Goal: Task Accomplishment & Management: Manage account settings

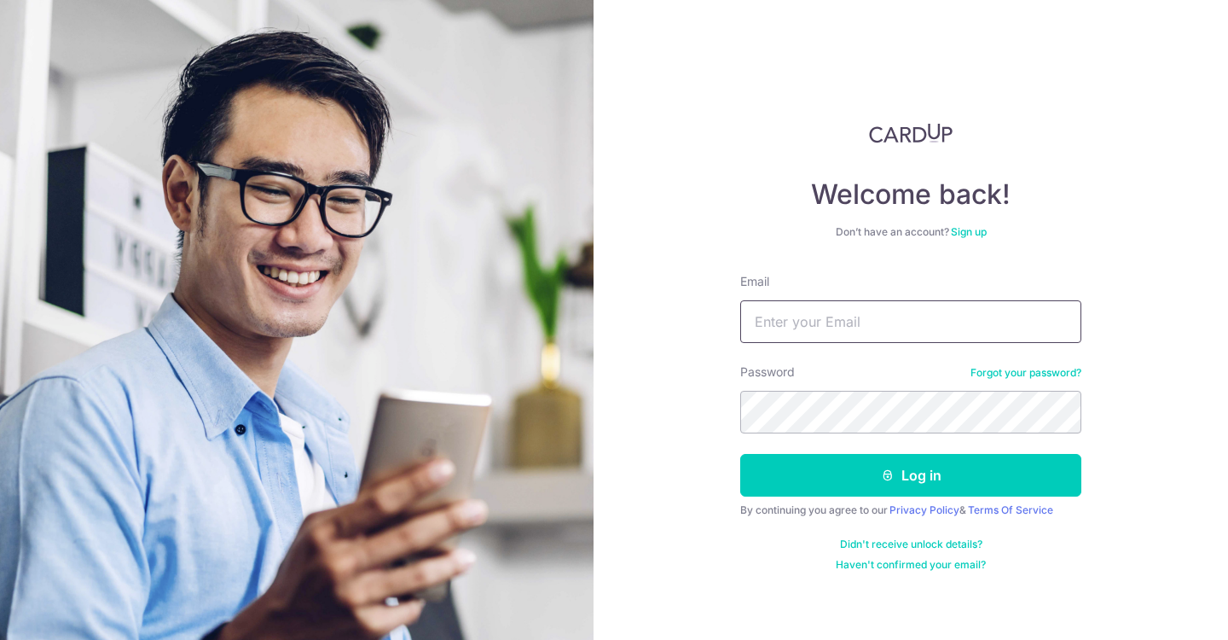
type input "[PERSON_NAME][EMAIL_ADDRESS][DOMAIN_NAME]"
click at [911, 475] on button "Log in" at bounding box center [910, 475] width 341 height 43
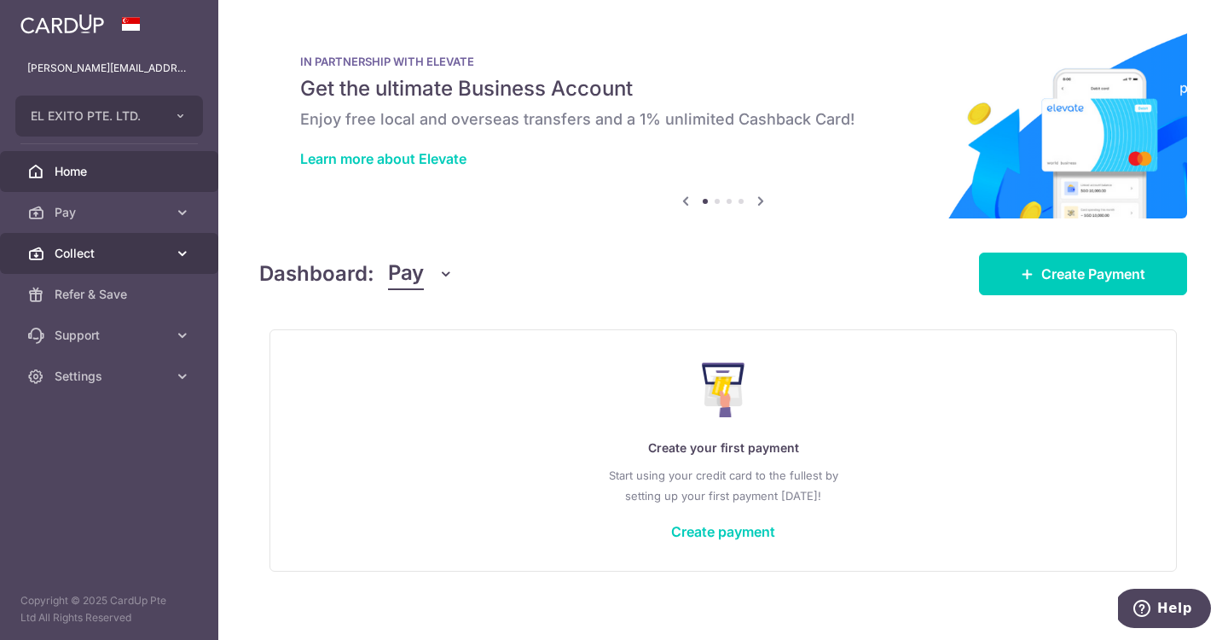
click at [79, 258] on span "Collect" at bounding box center [111, 253] width 113 height 17
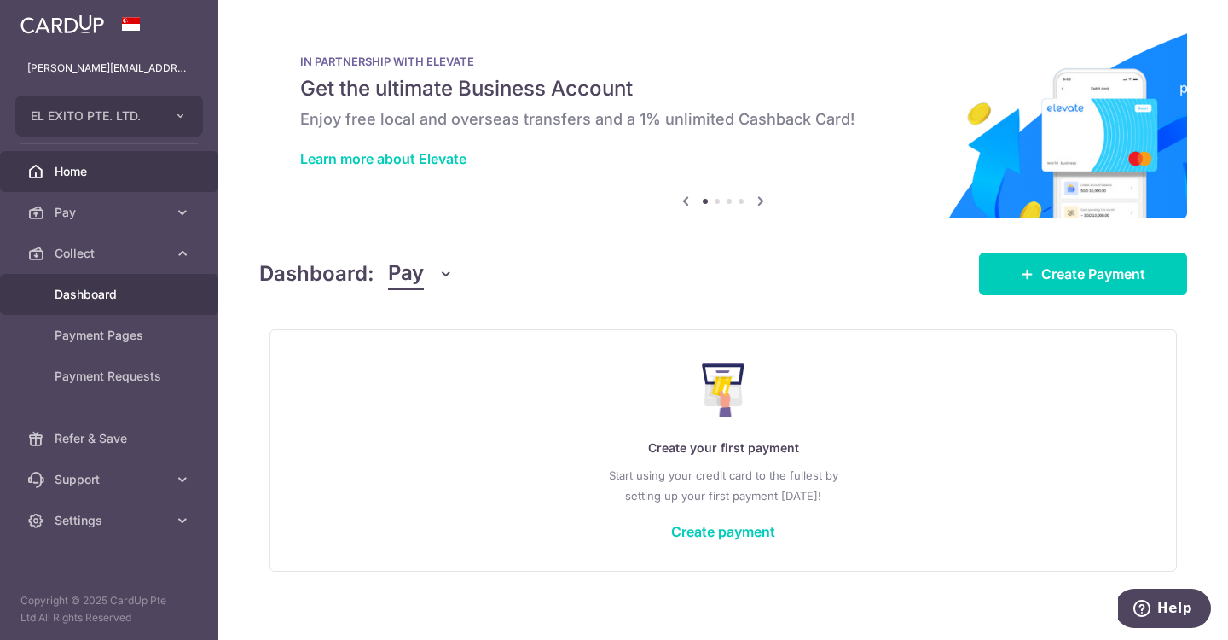
click at [116, 303] on link "Dashboard" at bounding box center [109, 294] width 218 height 41
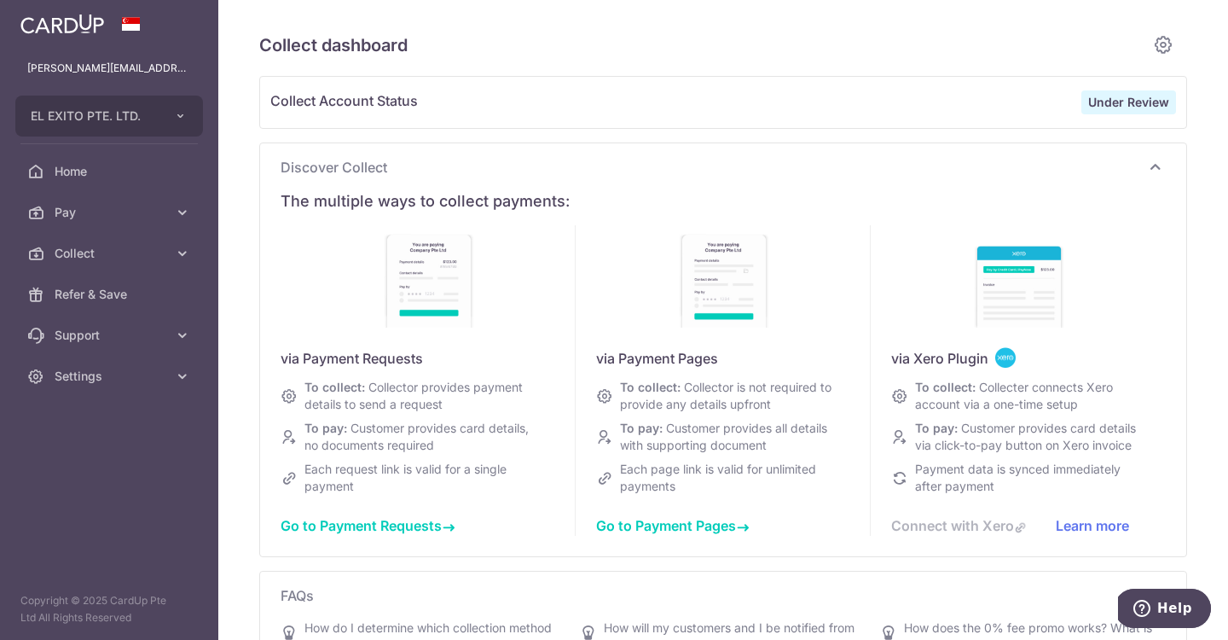
click at [1120, 113] on div "Under Review" at bounding box center [1129, 102] width 95 height 24
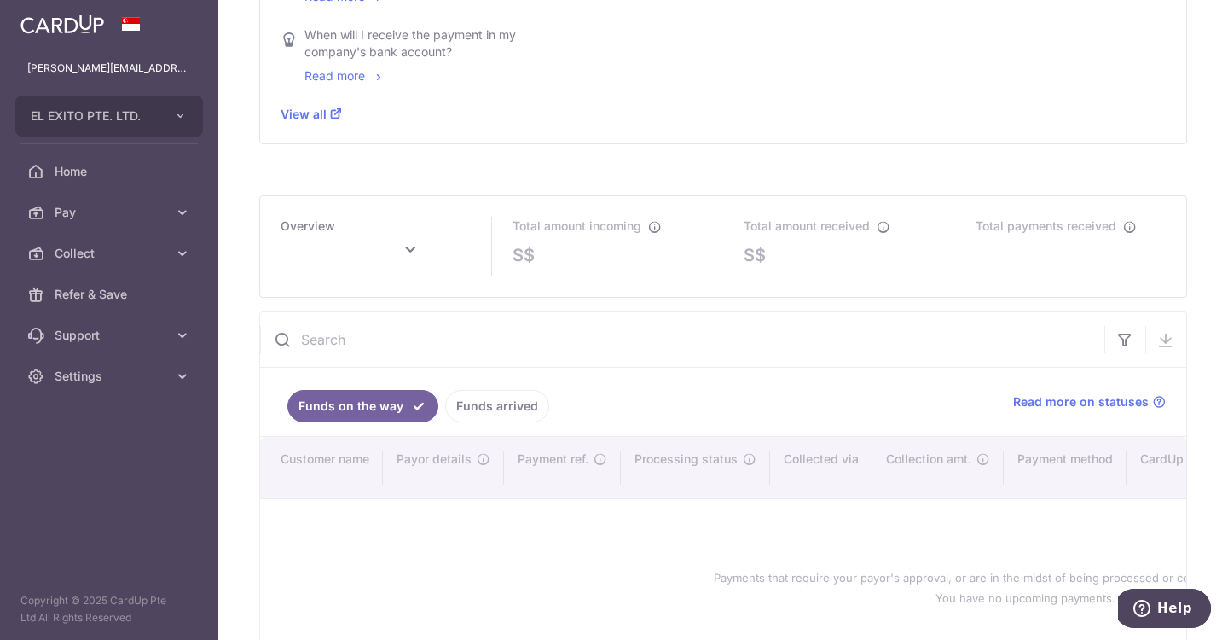
scroll to position [691, 0]
type input "September 2025"
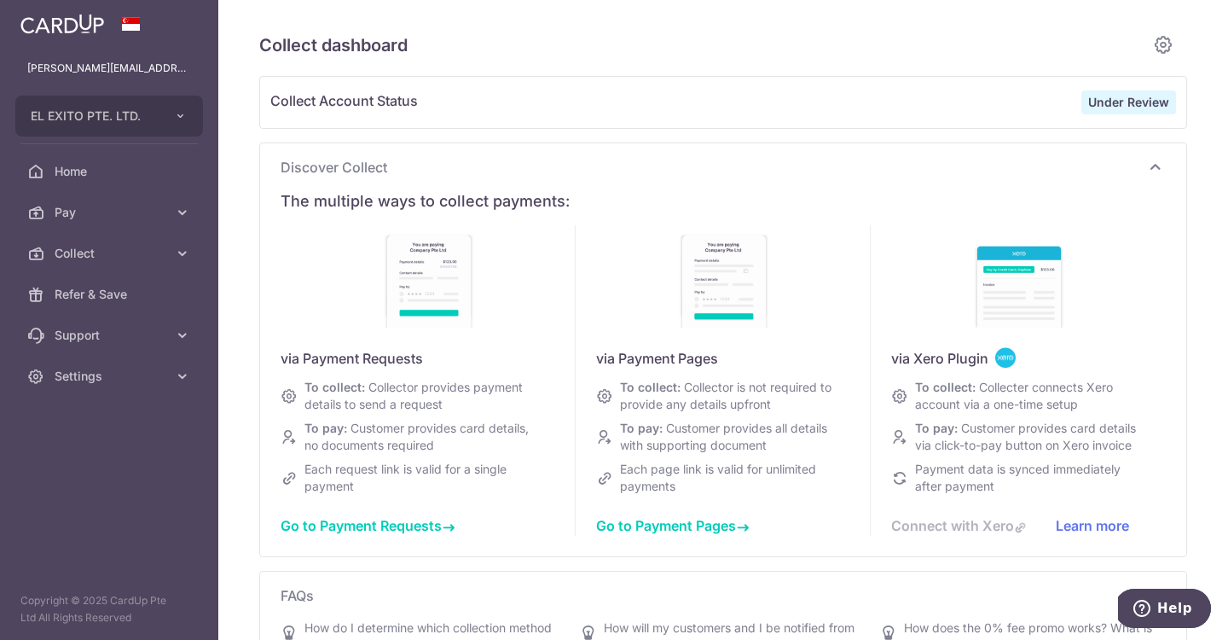
scroll to position [0, 0]
click at [1139, 111] on div "Under Review" at bounding box center [1129, 102] width 95 height 24
click at [1158, 43] on icon at bounding box center [1163, 44] width 20 height 21
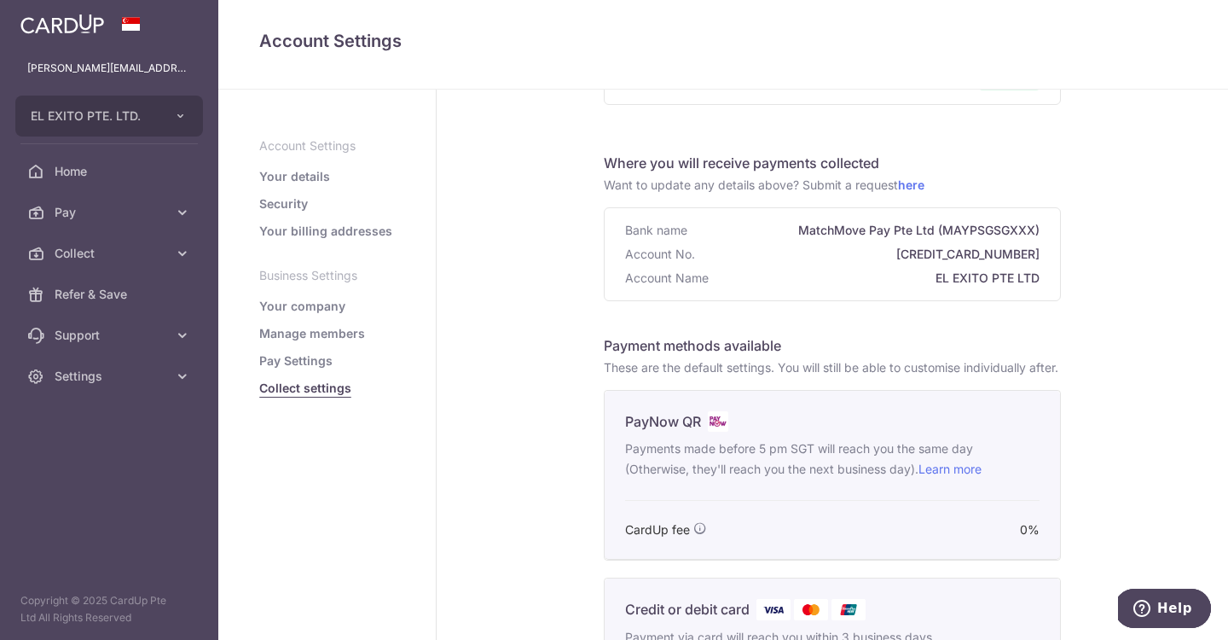
scroll to position [113, 0]
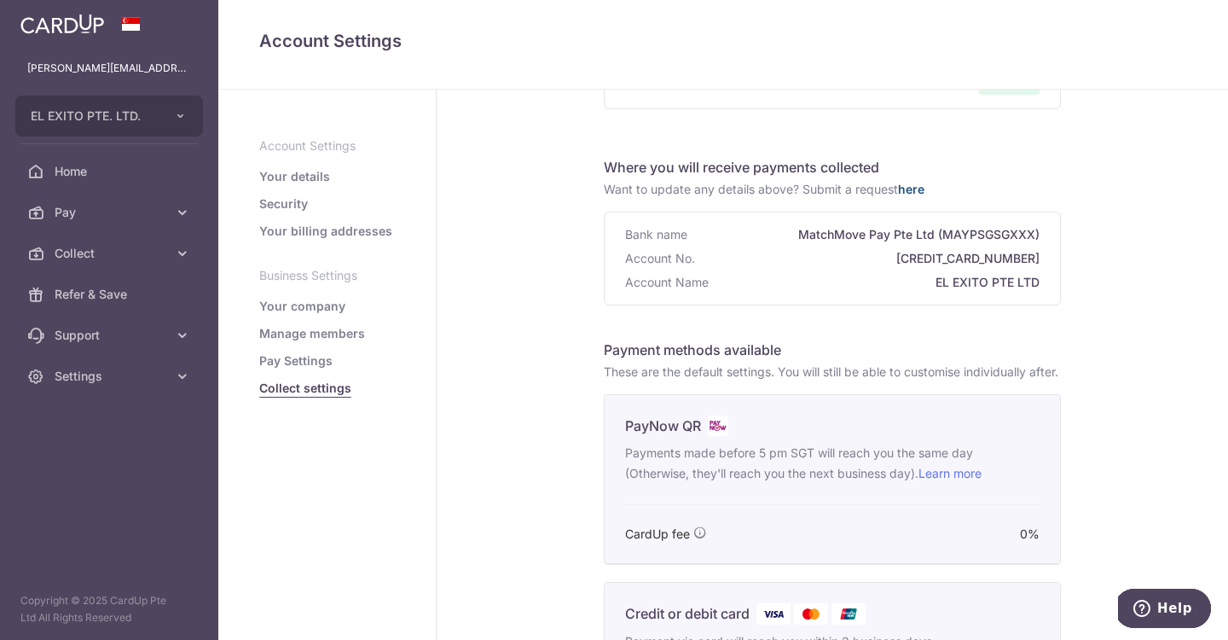
click at [915, 187] on link "here" at bounding box center [911, 189] width 26 height 15
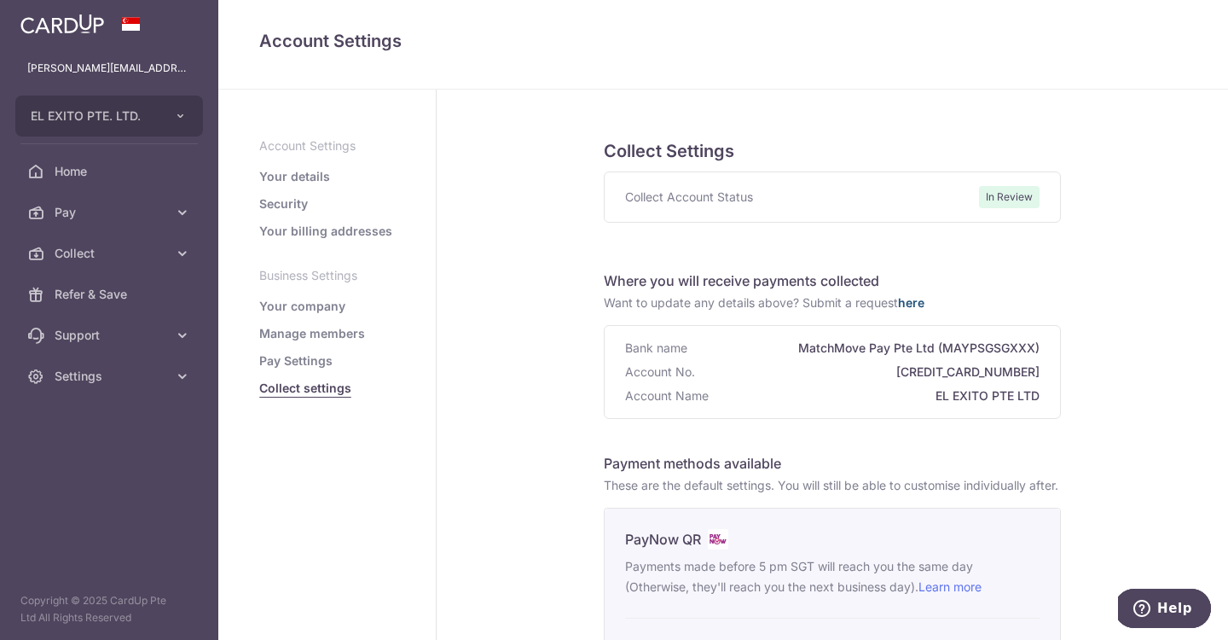
scroll to position [0, 0]
click at [1003, 194] on span "In Review" at bounding box center [1009, 197] width 61 height 22
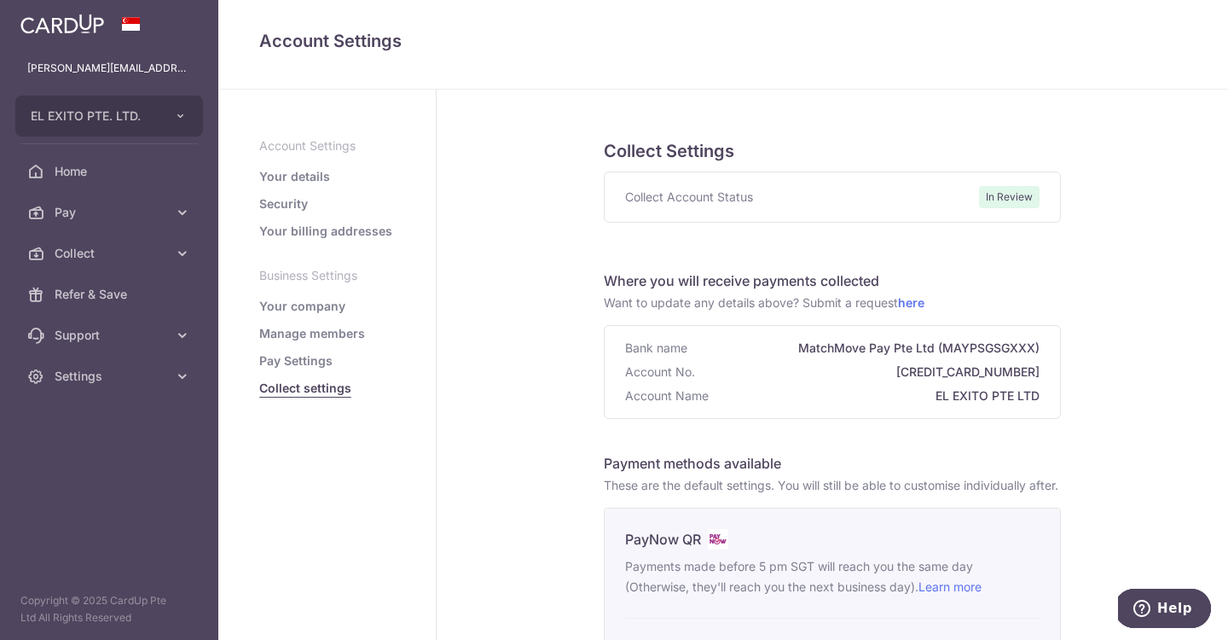
click at [1003, 194] on span "In Review" at bounding box center [1009, 197] width 61 height 22
click at [915, 160] on h5 "Collect Settings" at bounding box center [832, 150] width 457 height 27
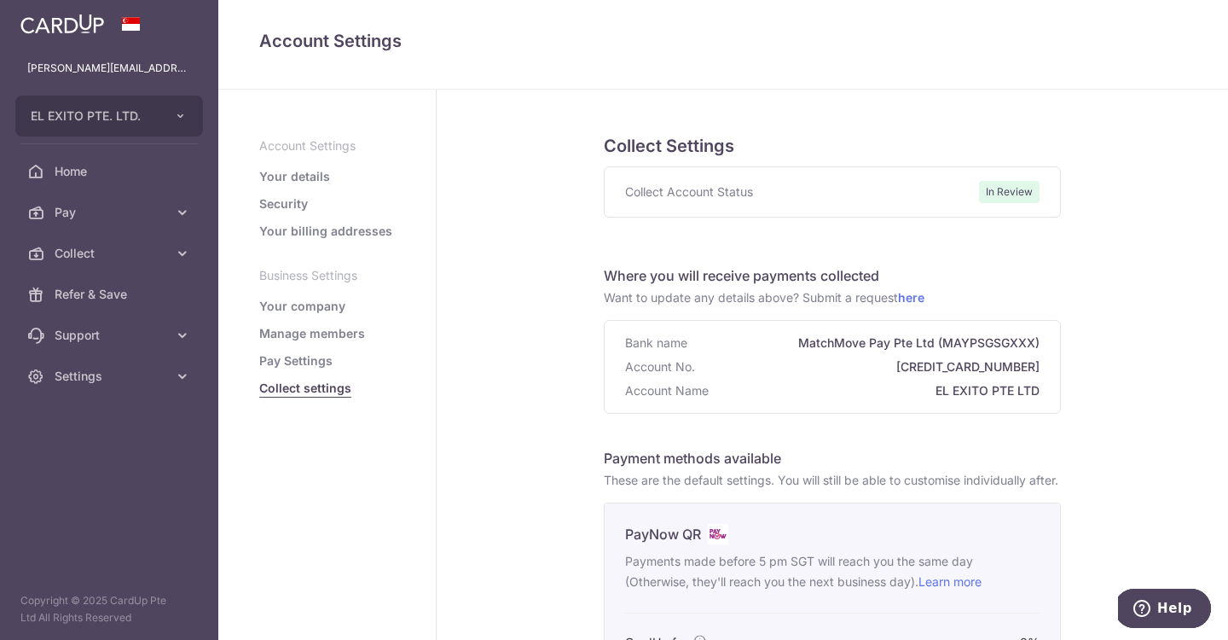
scroll to position [1, 0]
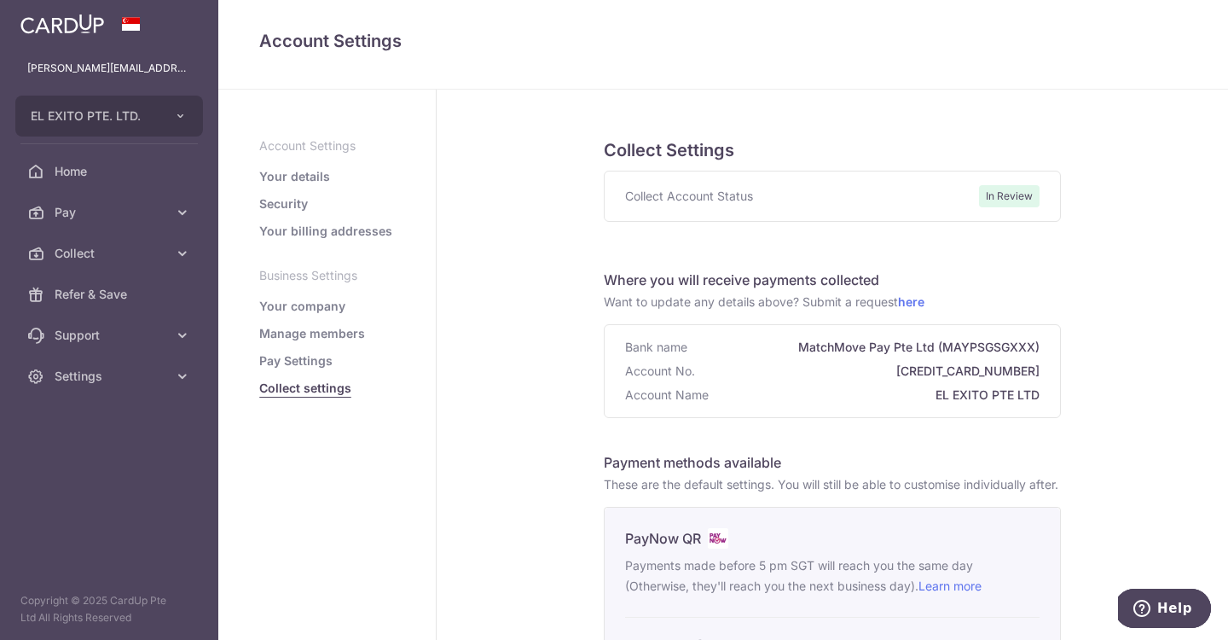
click at [82, 165] on span "Home" at bounding box center [111, 171] width 113 height 17
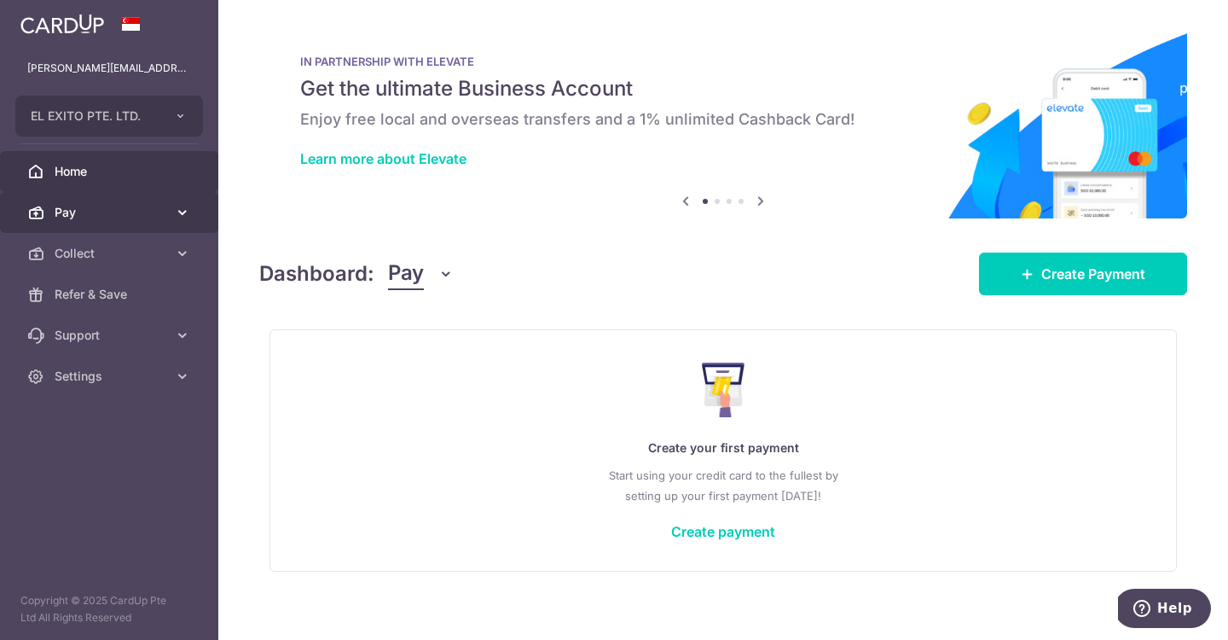
click at [173, 212] on link "Pay" at bounding box center [109, 212] width 218 height 41
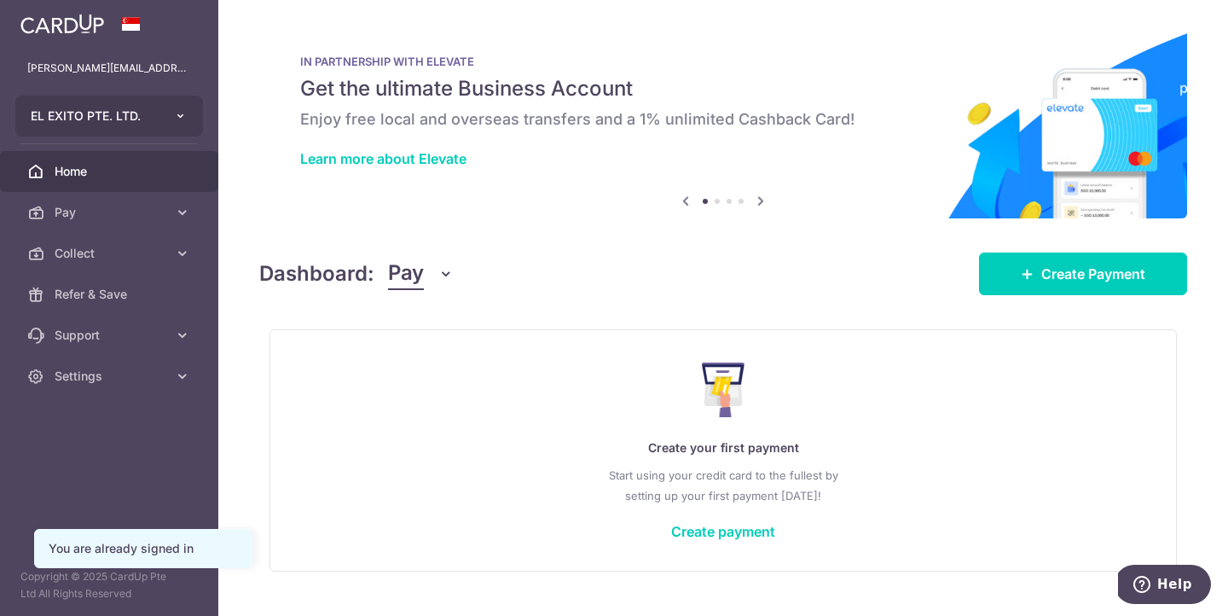
click at [177, 125] on button "EL EXITO PTE. LTD." at bounding box center [109, 116] width 188 height 41
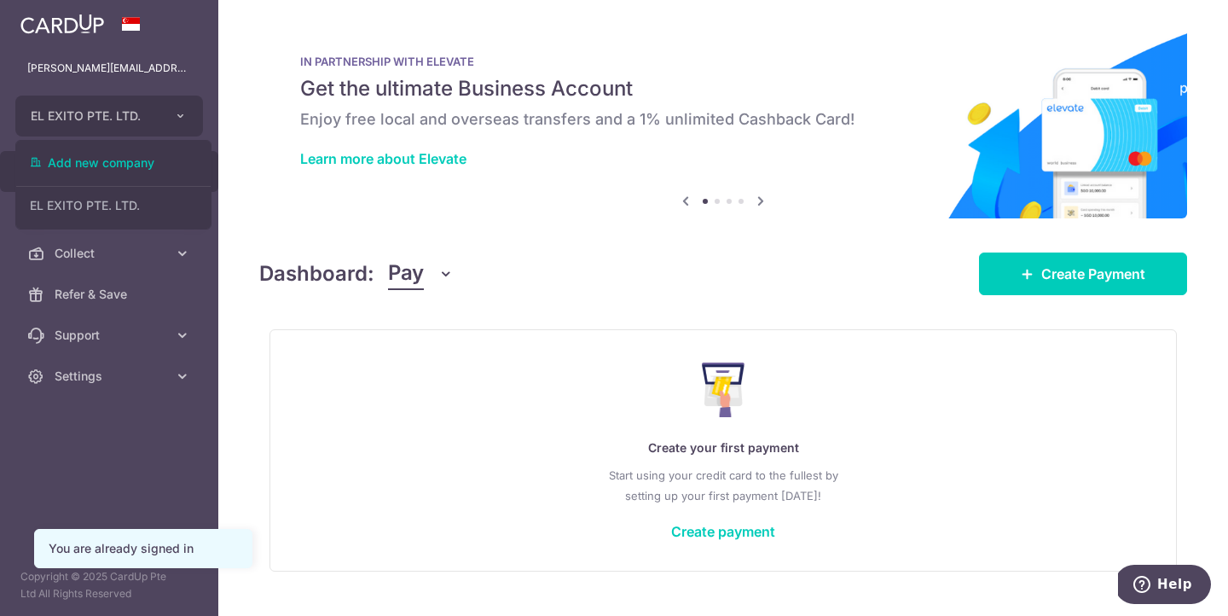
click at [241, 138] on div "× Pause Schedule Pause all future payments in this series Pause just this one p…" at bounding box center [723, 308] width 1010 height 616
